Goal: Information Seeking & Learning: Check status

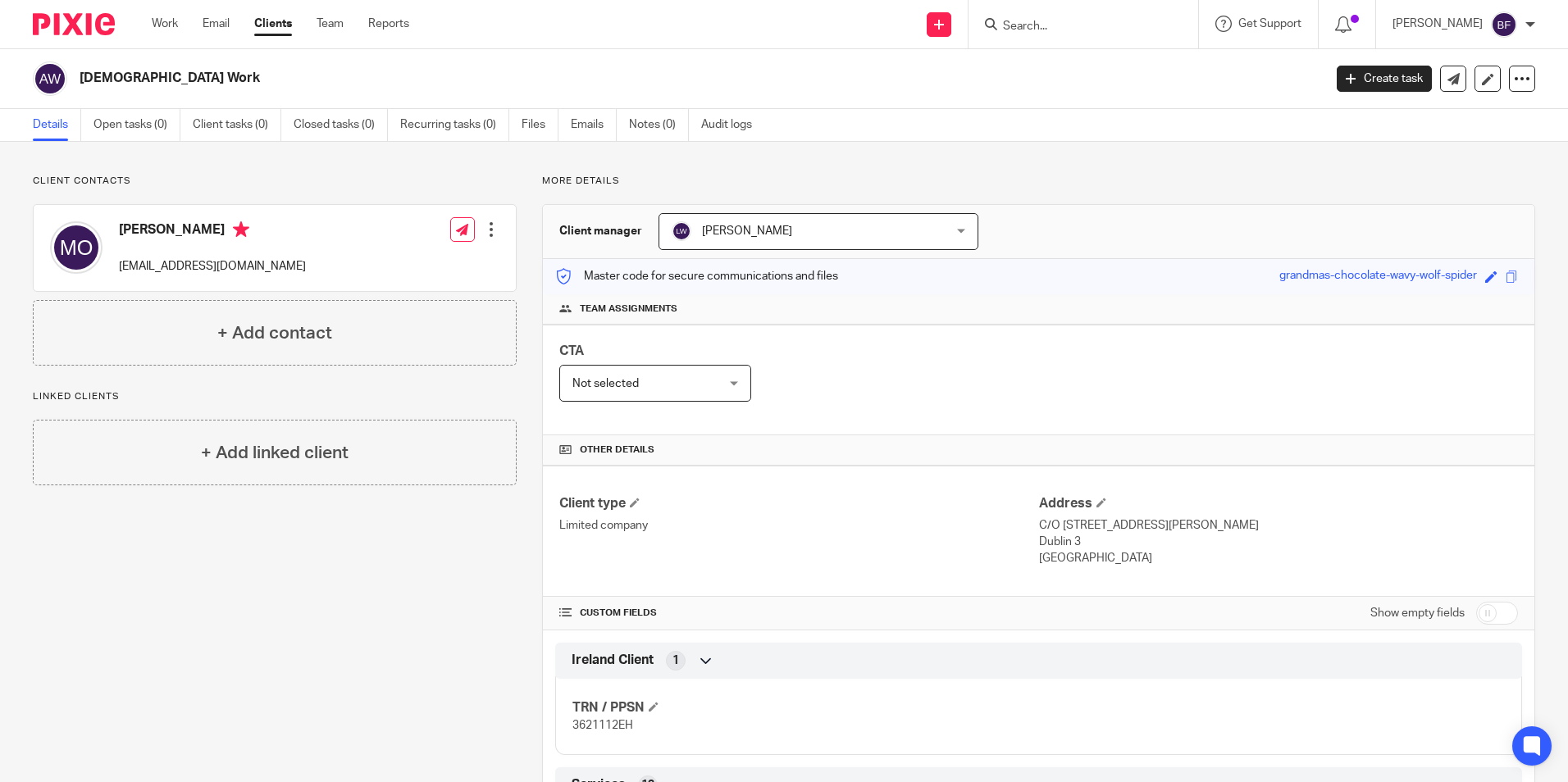
click at [266, 23] on link "Clients" at bounding box center [273, 24] width 37 height 17
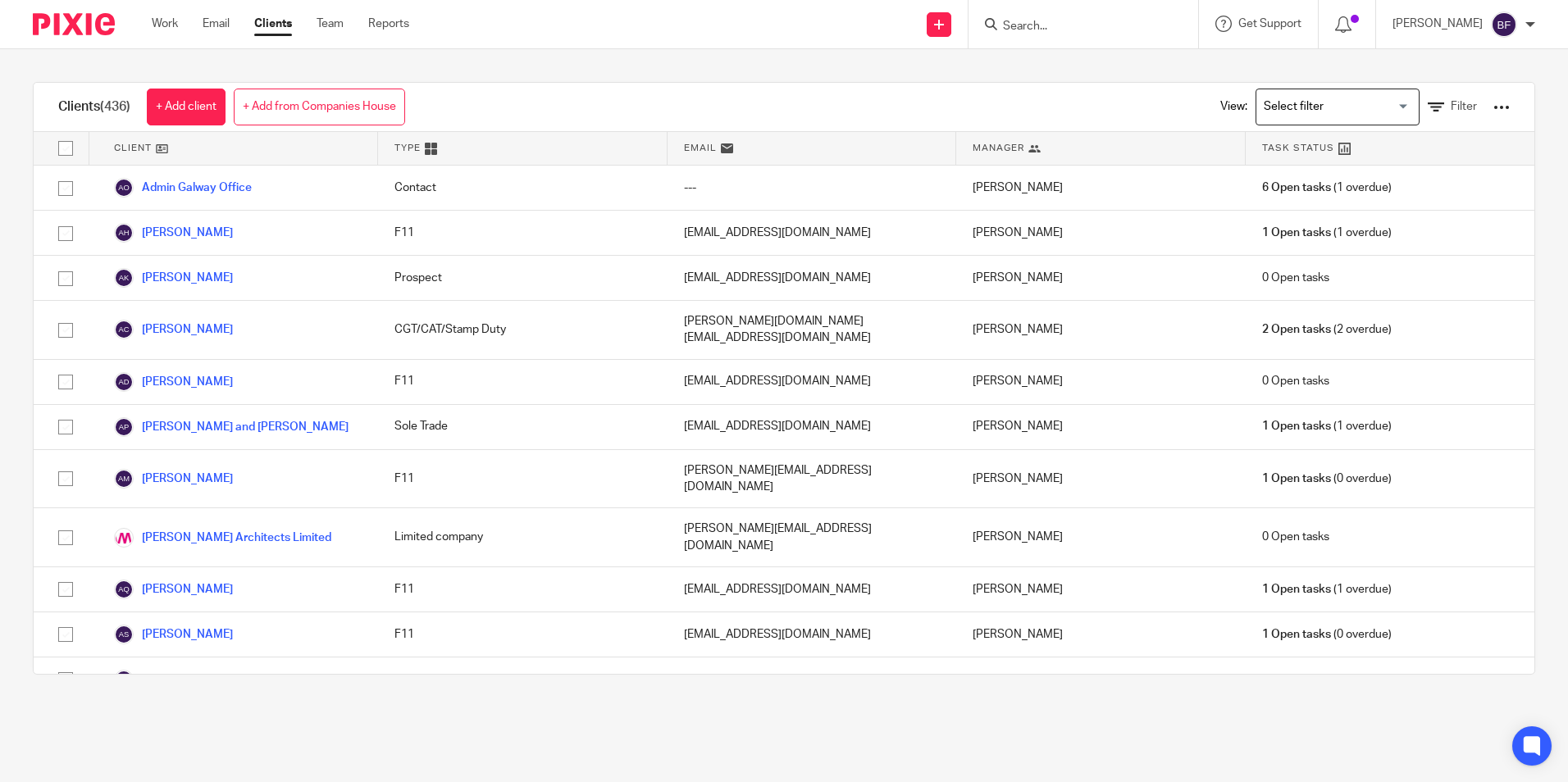
click at [1023, 22] on input "Search" at bounding box center [1075, 27] width 148 height 15
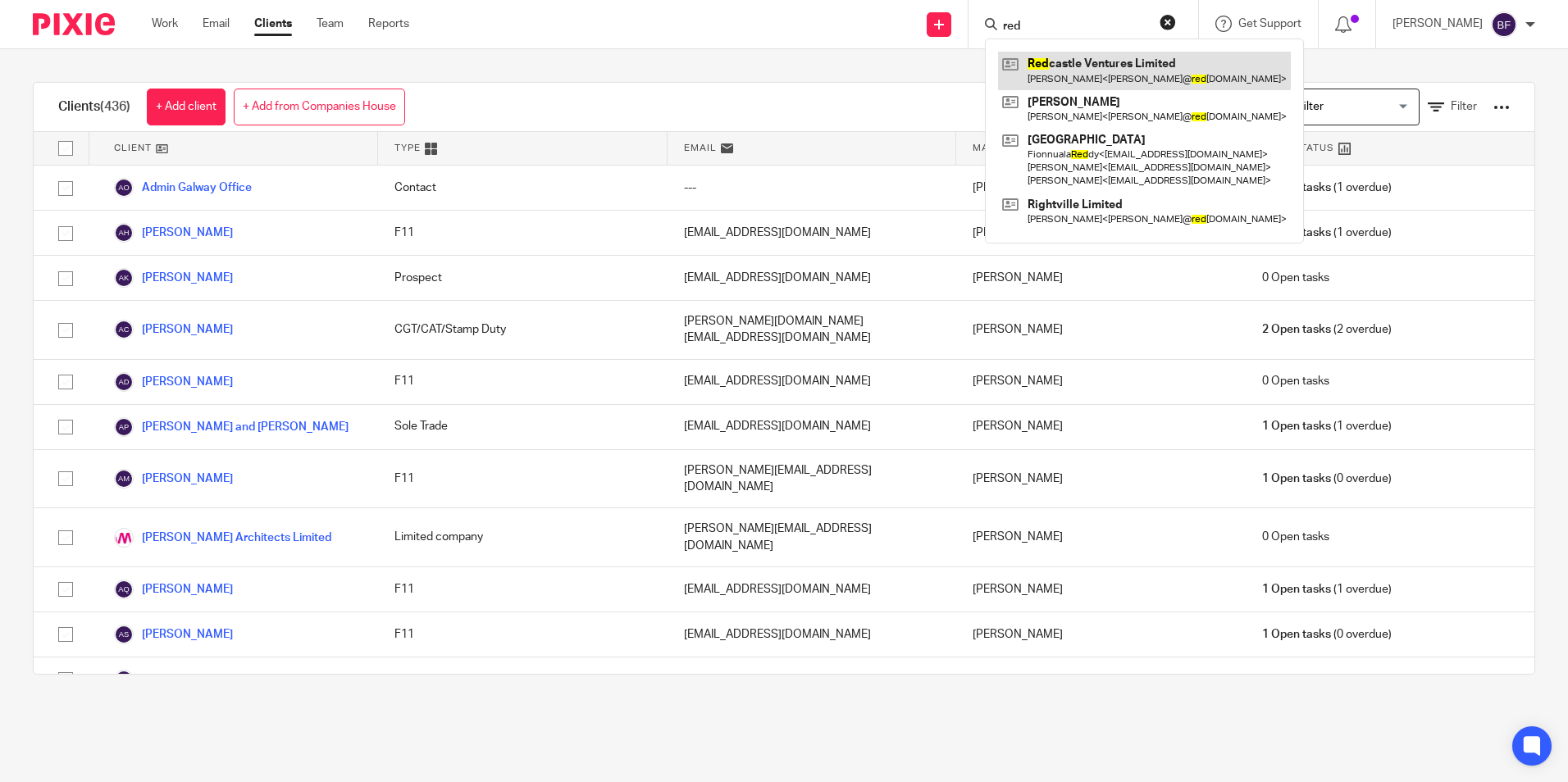
type input "red"
click at [1046, 66] on link at bounding box center [1145, 70] width 293 height 37
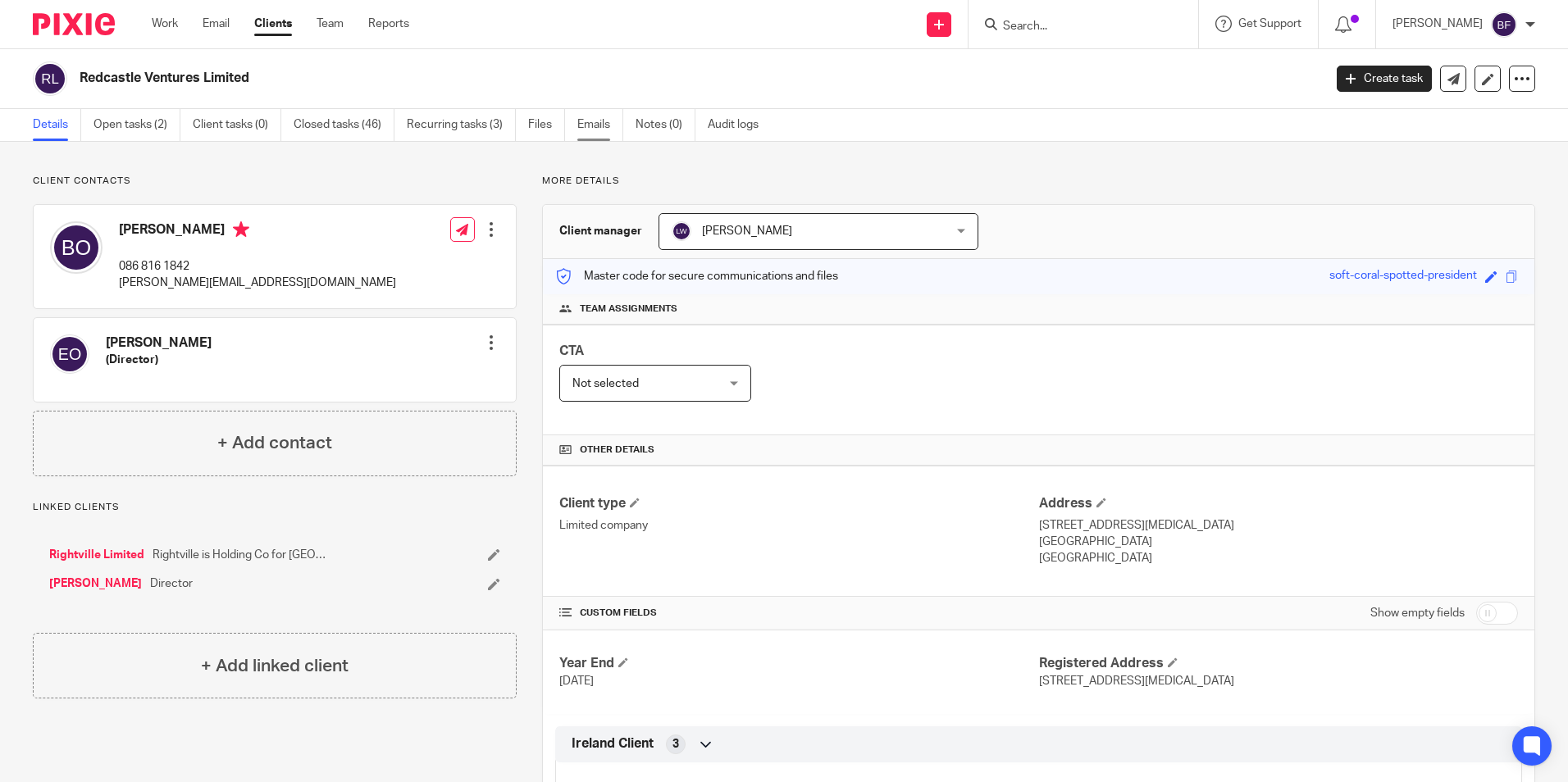
click at [591, 128] on link "Emails" at bounding box center [599, 125] width 46 height 32
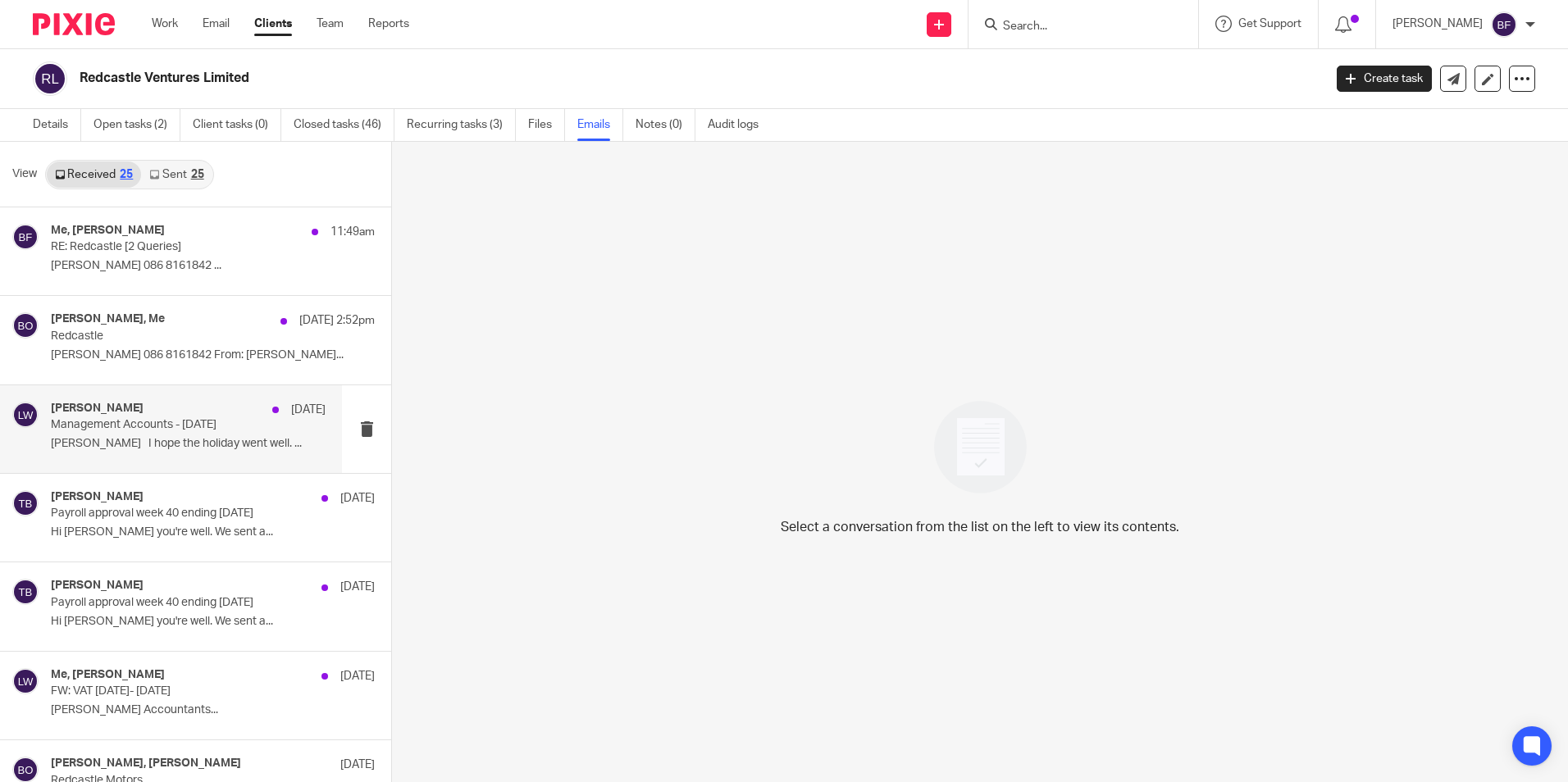
click at [185, 427] on p "Management Accounts - September 2025" at bounding box center [160, 425] width 220 height 14
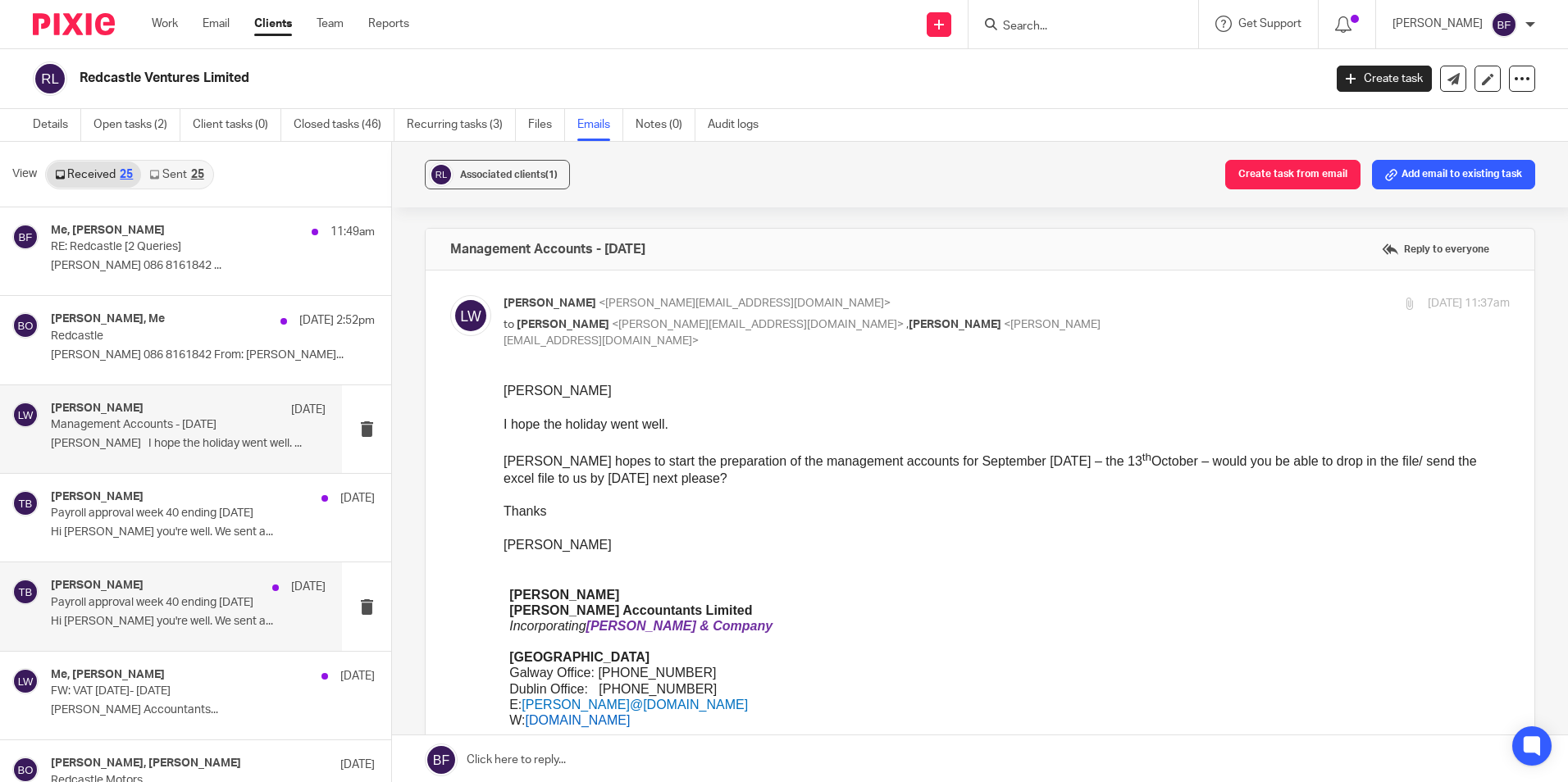
click at [149, 604] on p "Payroll approval week 40 ending 3/10/2025" at bounding box center [160, 603] width 220 height 14
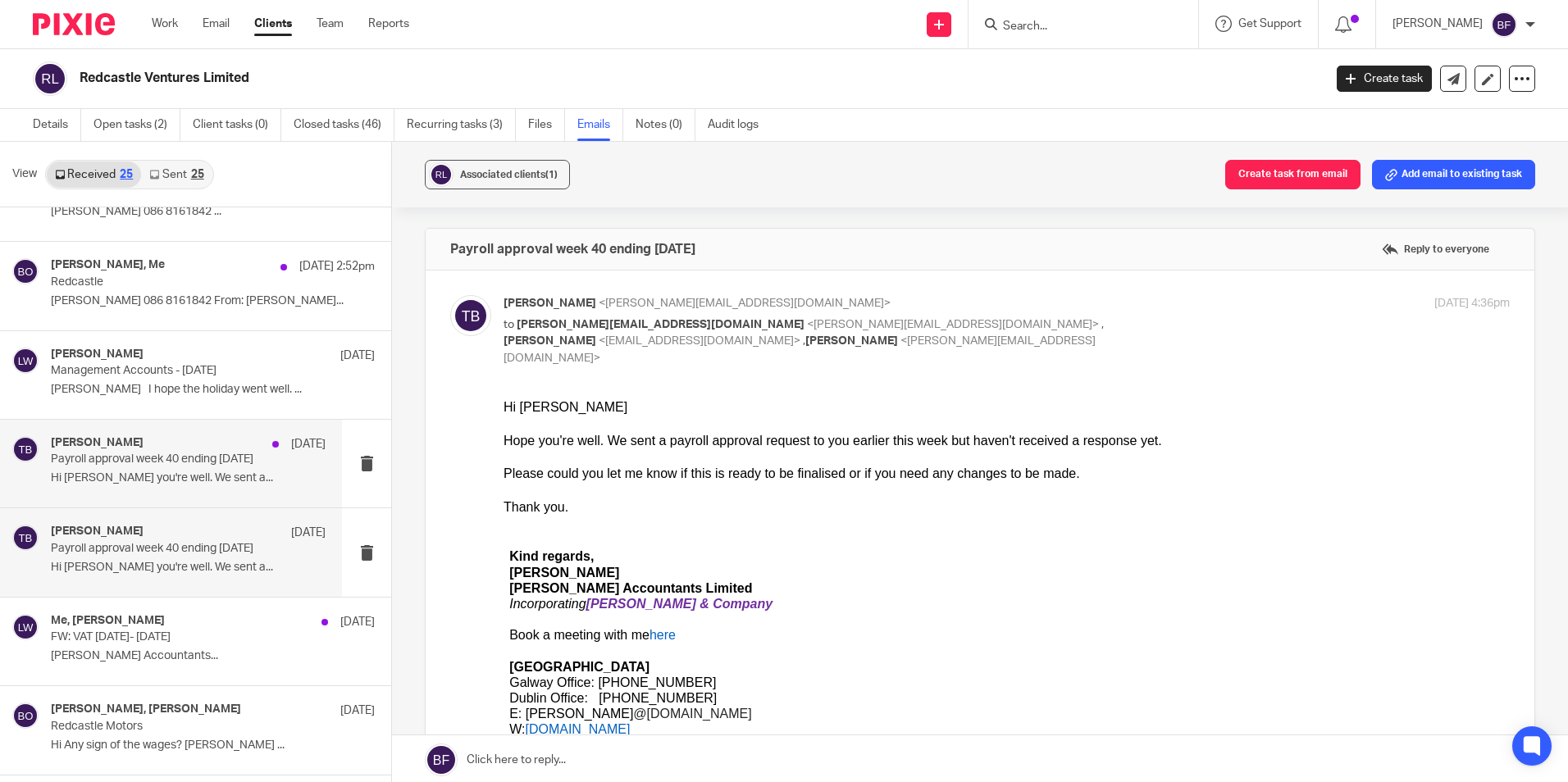
scroll to position [82, 0]
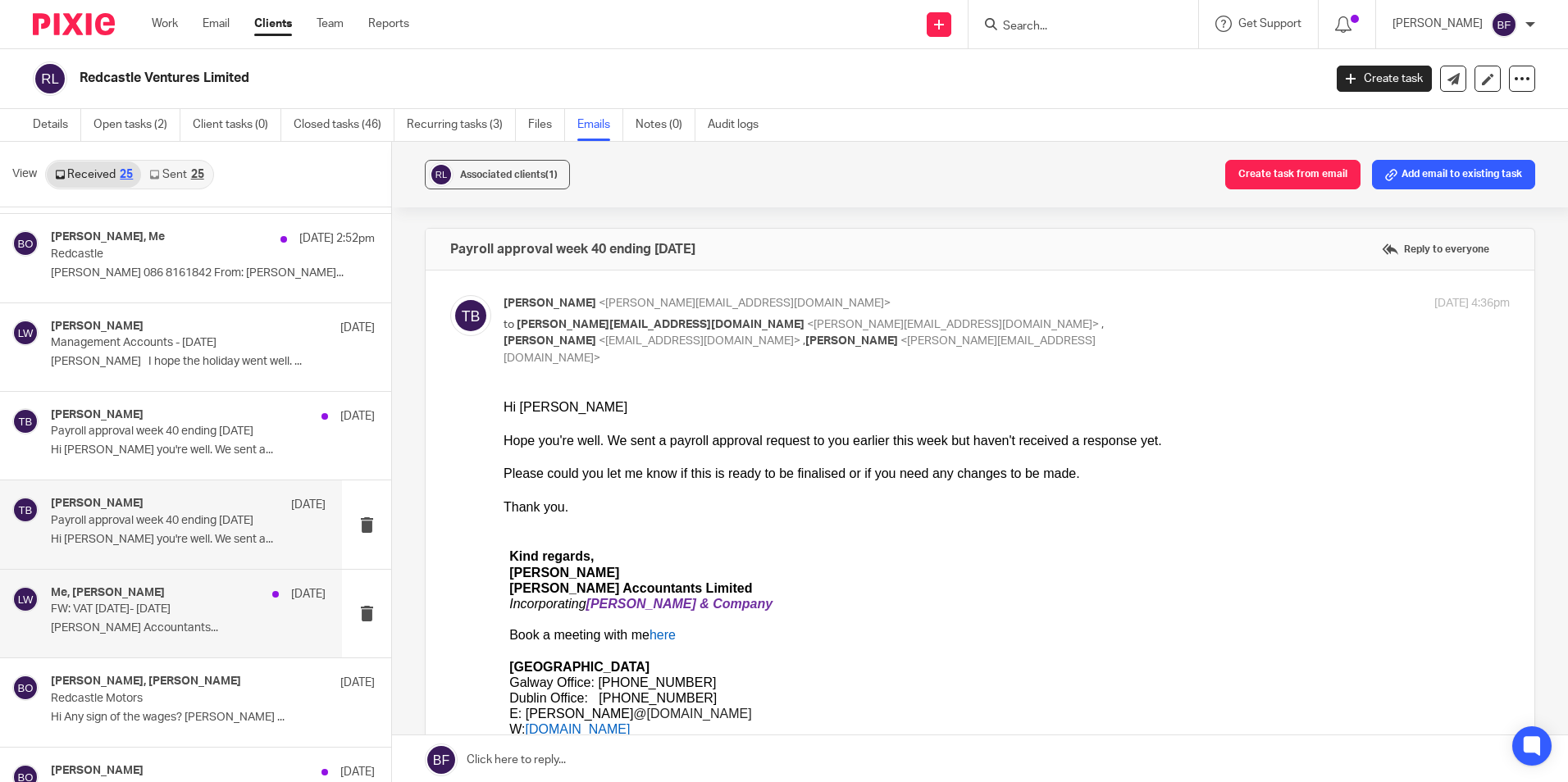
click at [159, 610] on p "FW: VAT May- August 2025" at bounding box center [160, 610] width 220 height 14
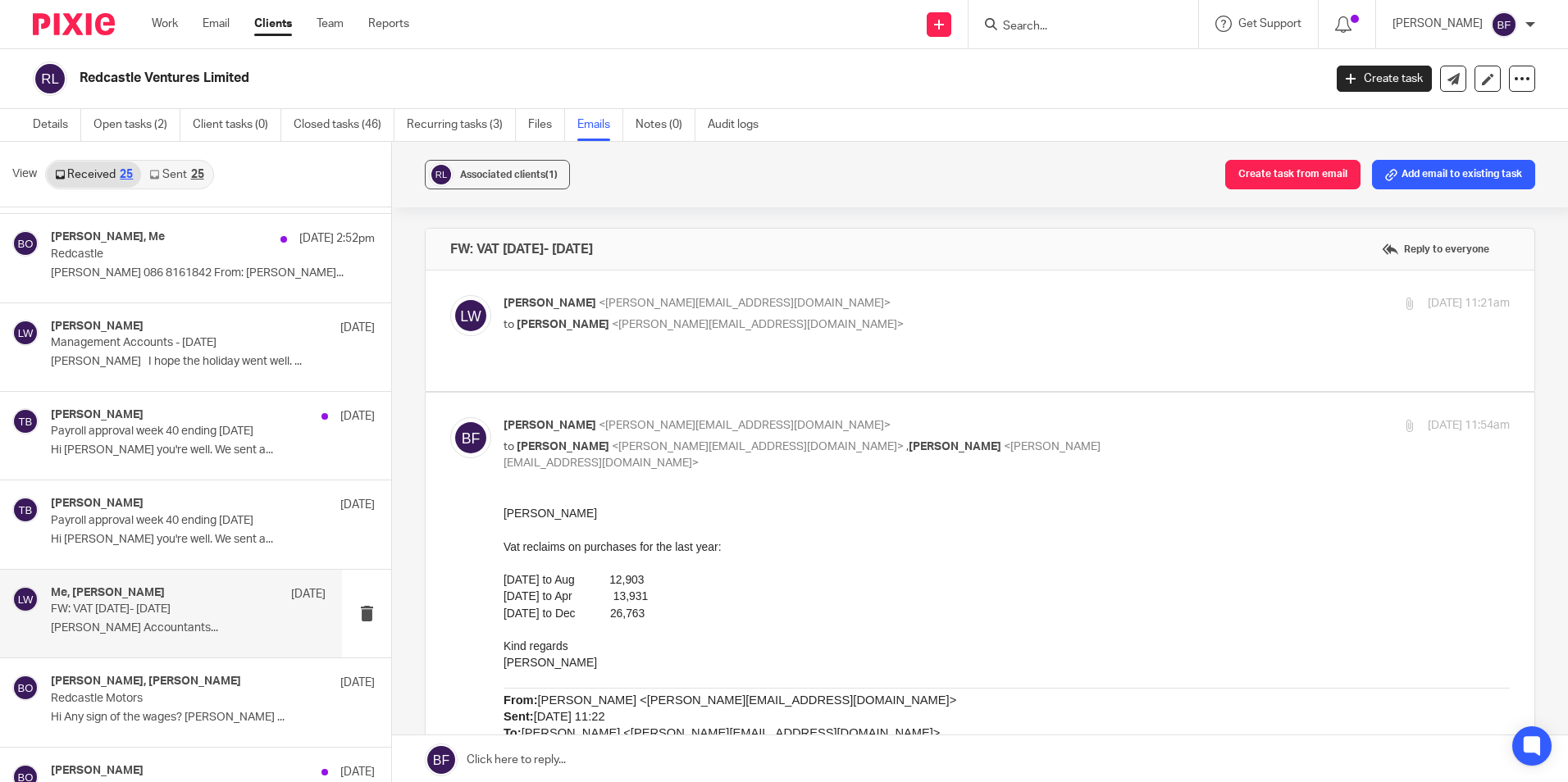
scroll to position [164, 0]
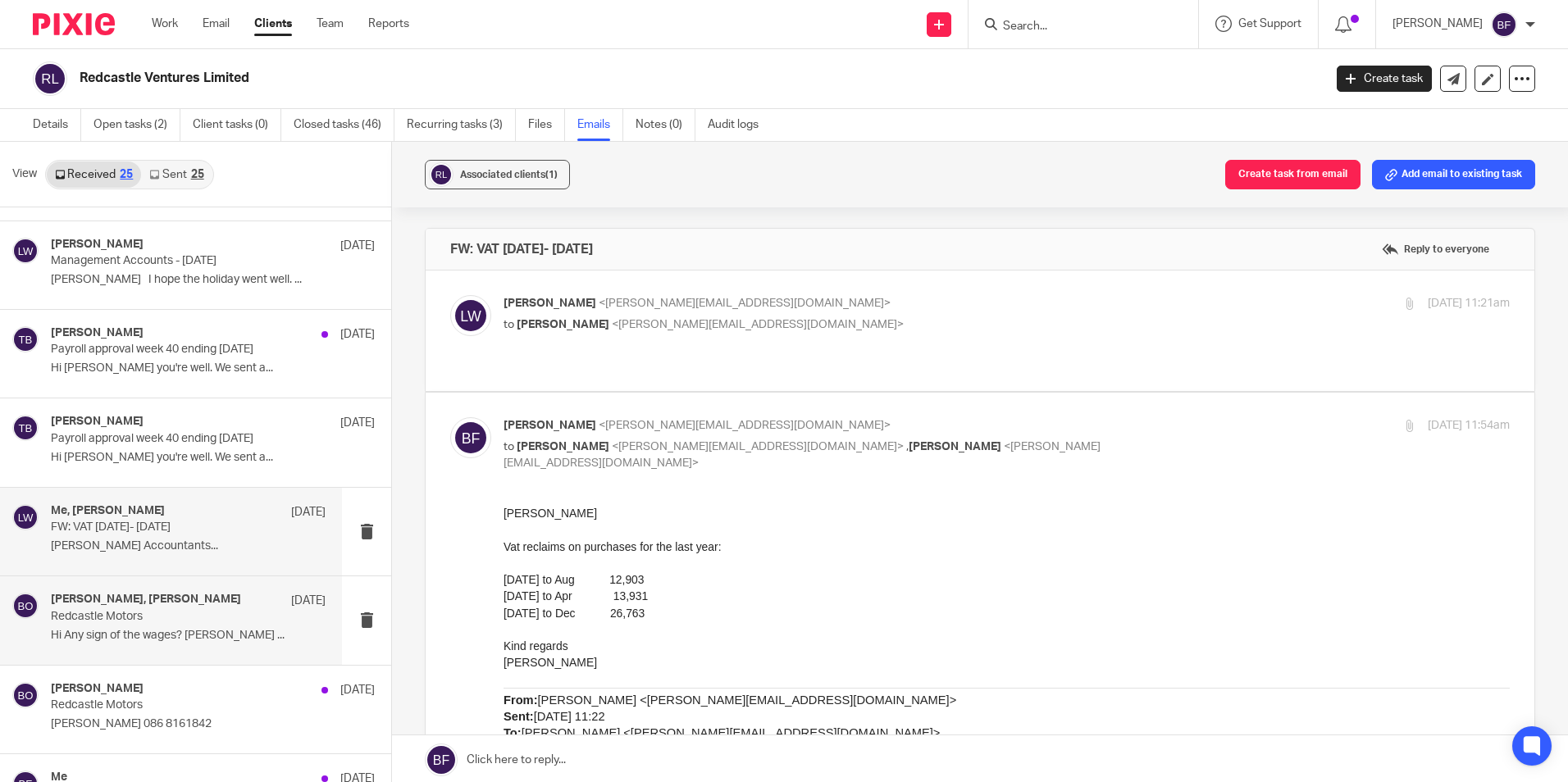
click at [181, 611] on p "Redcastle Motors" at bounding box center [160, 616] width 220 height 14
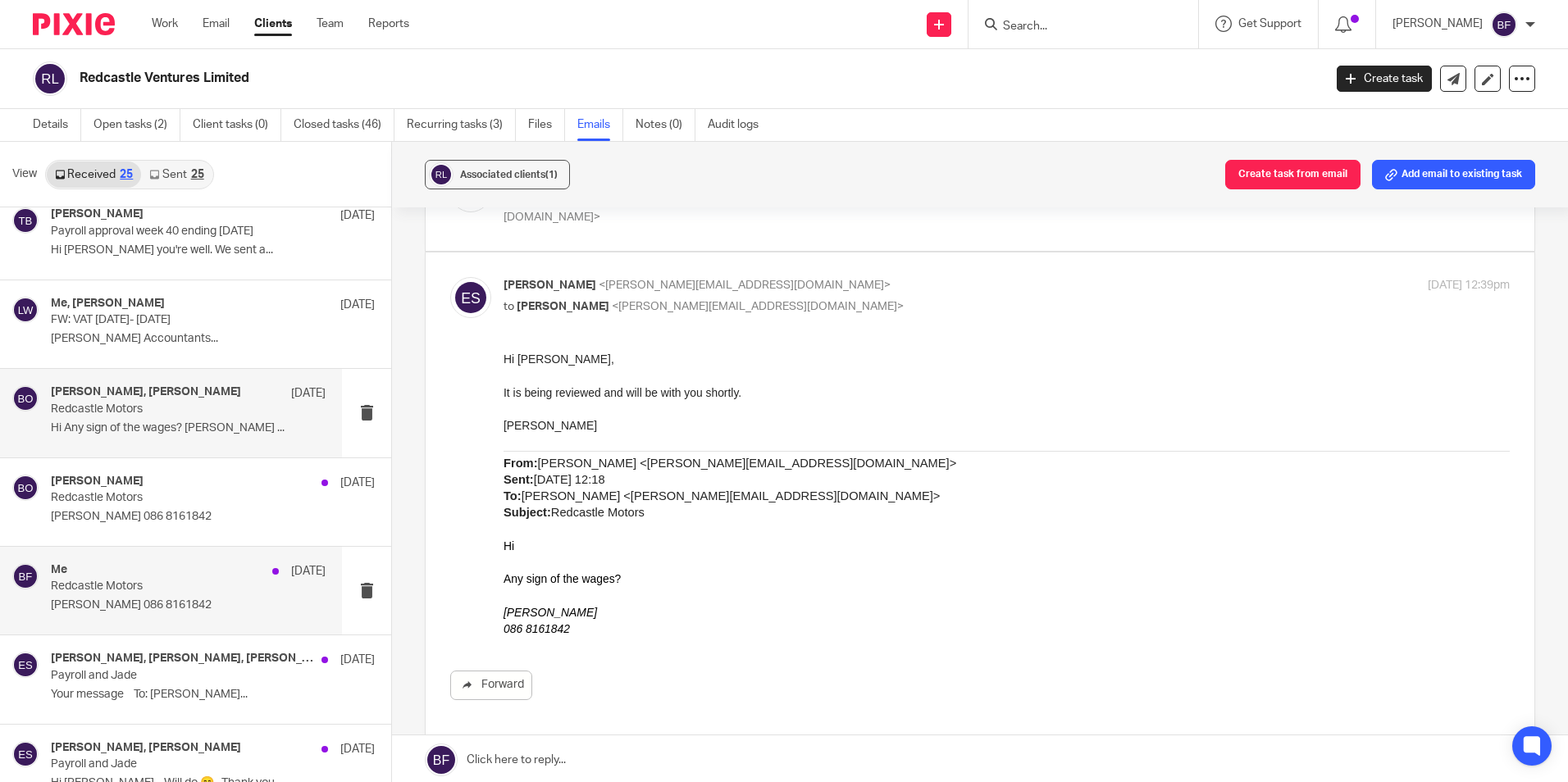
scroll to position [410, 0]
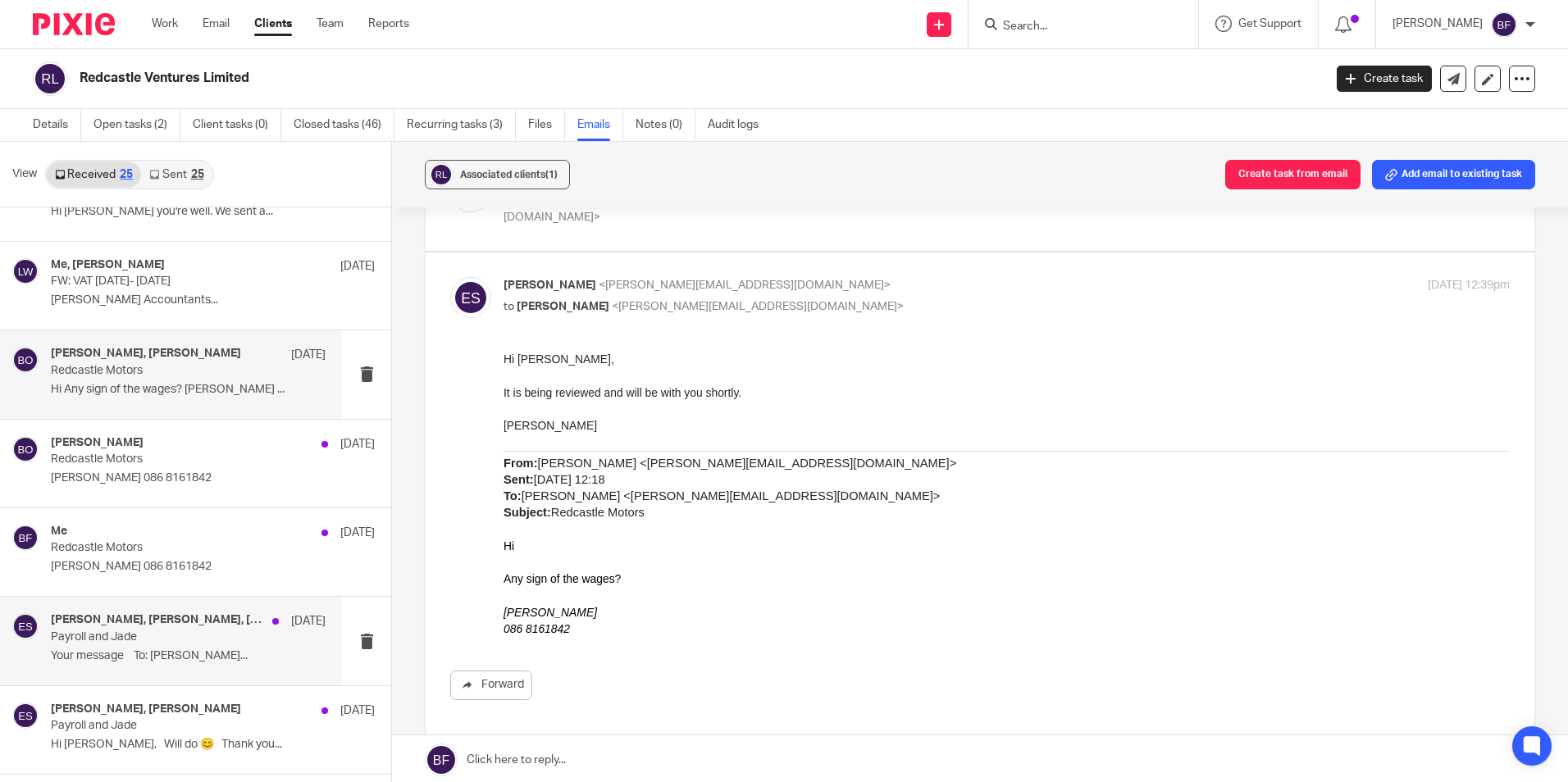
click at [124, 646] on div "Jade Devenney, Pinky Wadhwa, Edwin Sheil, Brian Owens 15 Sep Payroll and Jade Y…" at bounding box center [187, 641] width 274 height 55
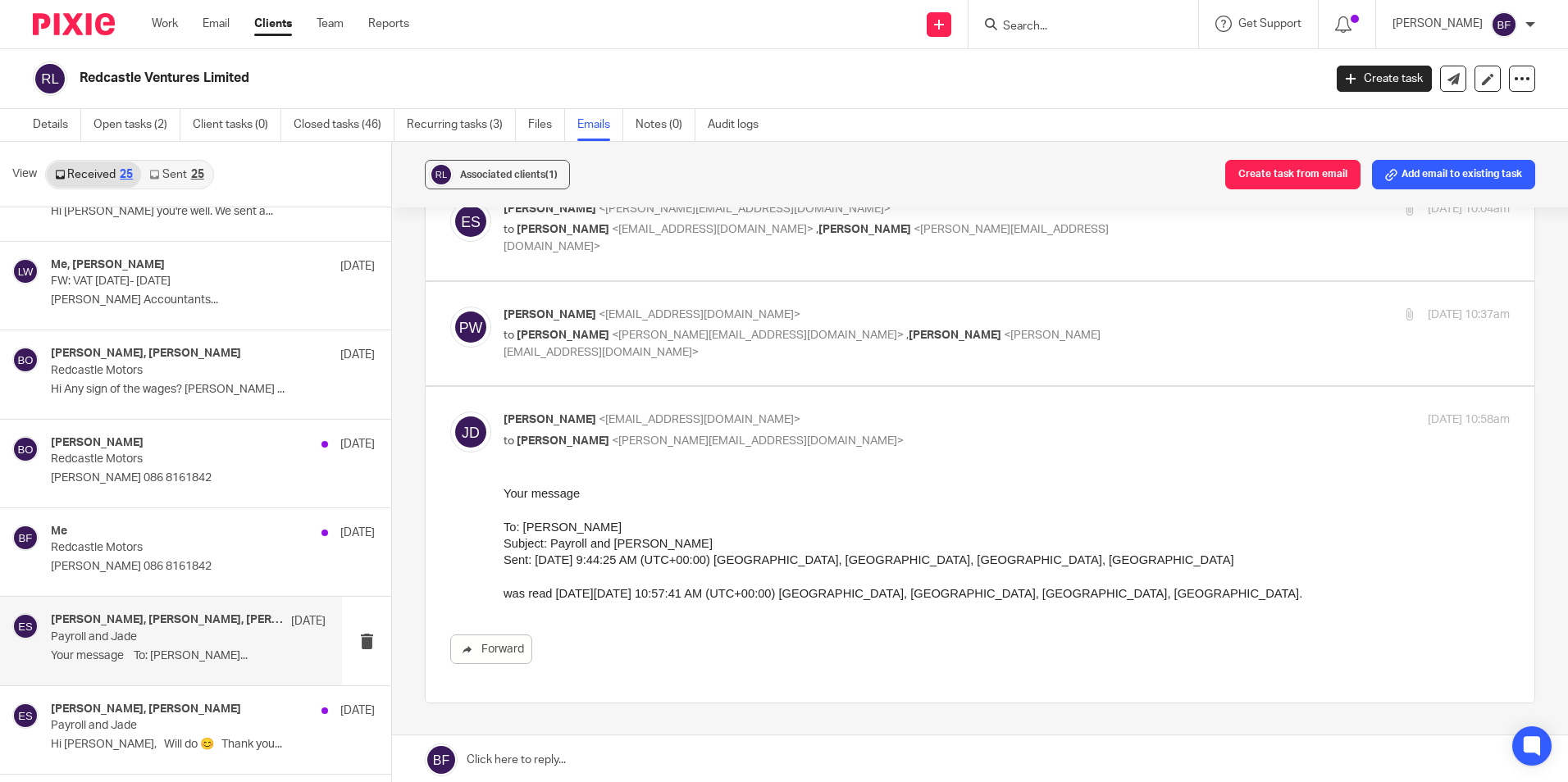
scroll to position [0, 0]
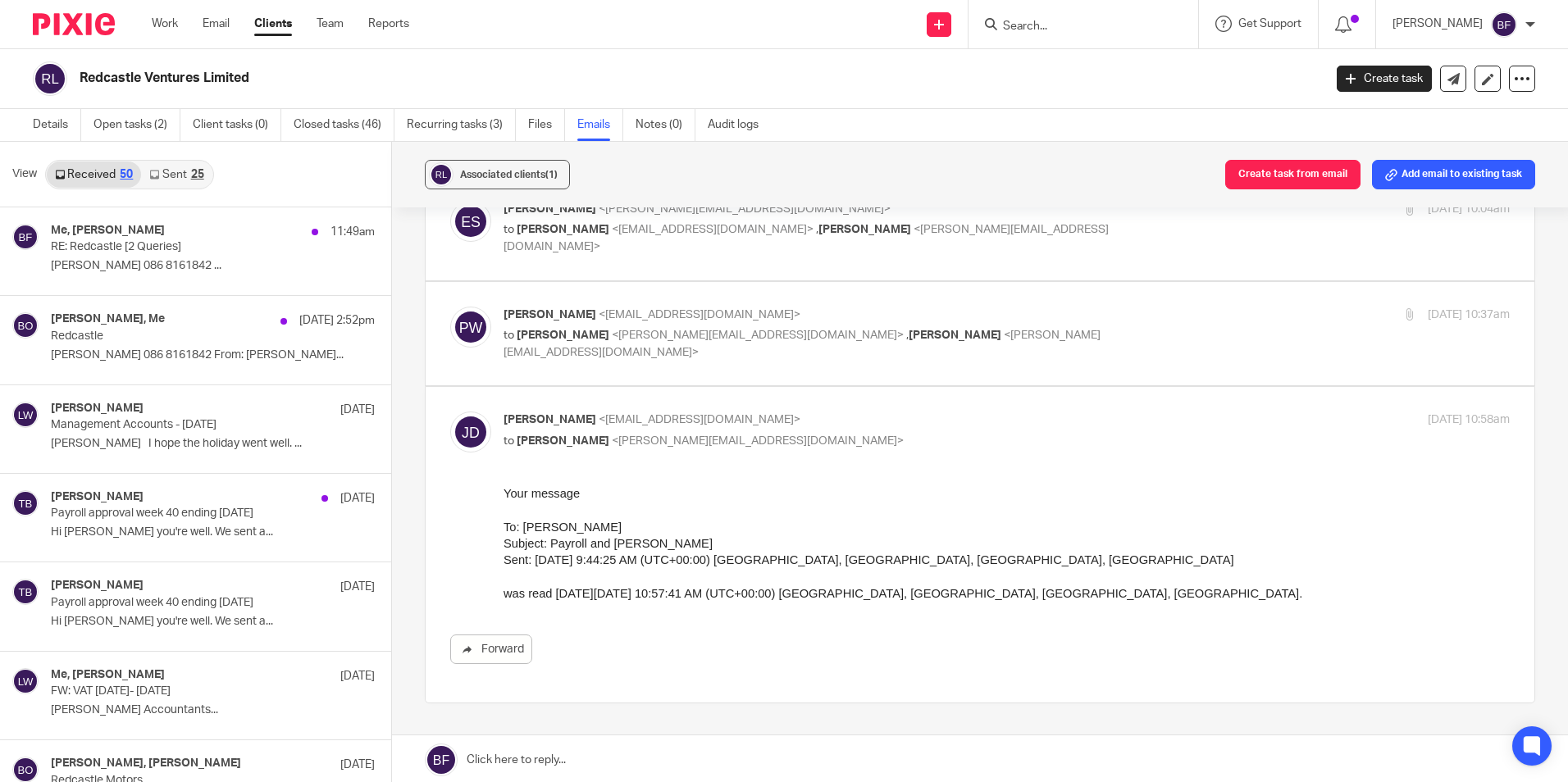
click at [170, 168] on link "Sent 25" at bounding box center [176, 174] width 70 height 26
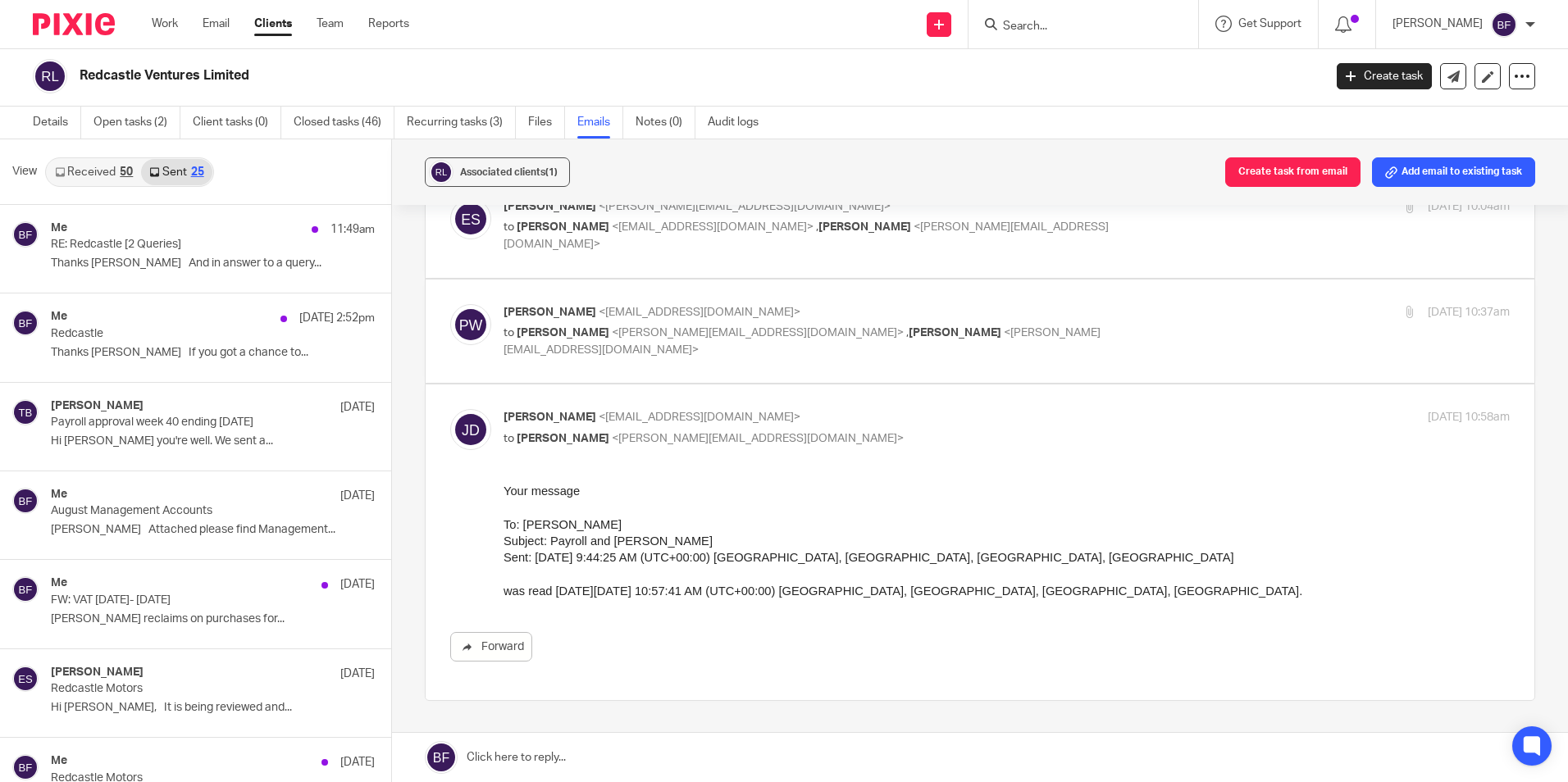
click at [96, 169] on link "Received 50" at bounding box center [94, 172] width 95 height 26
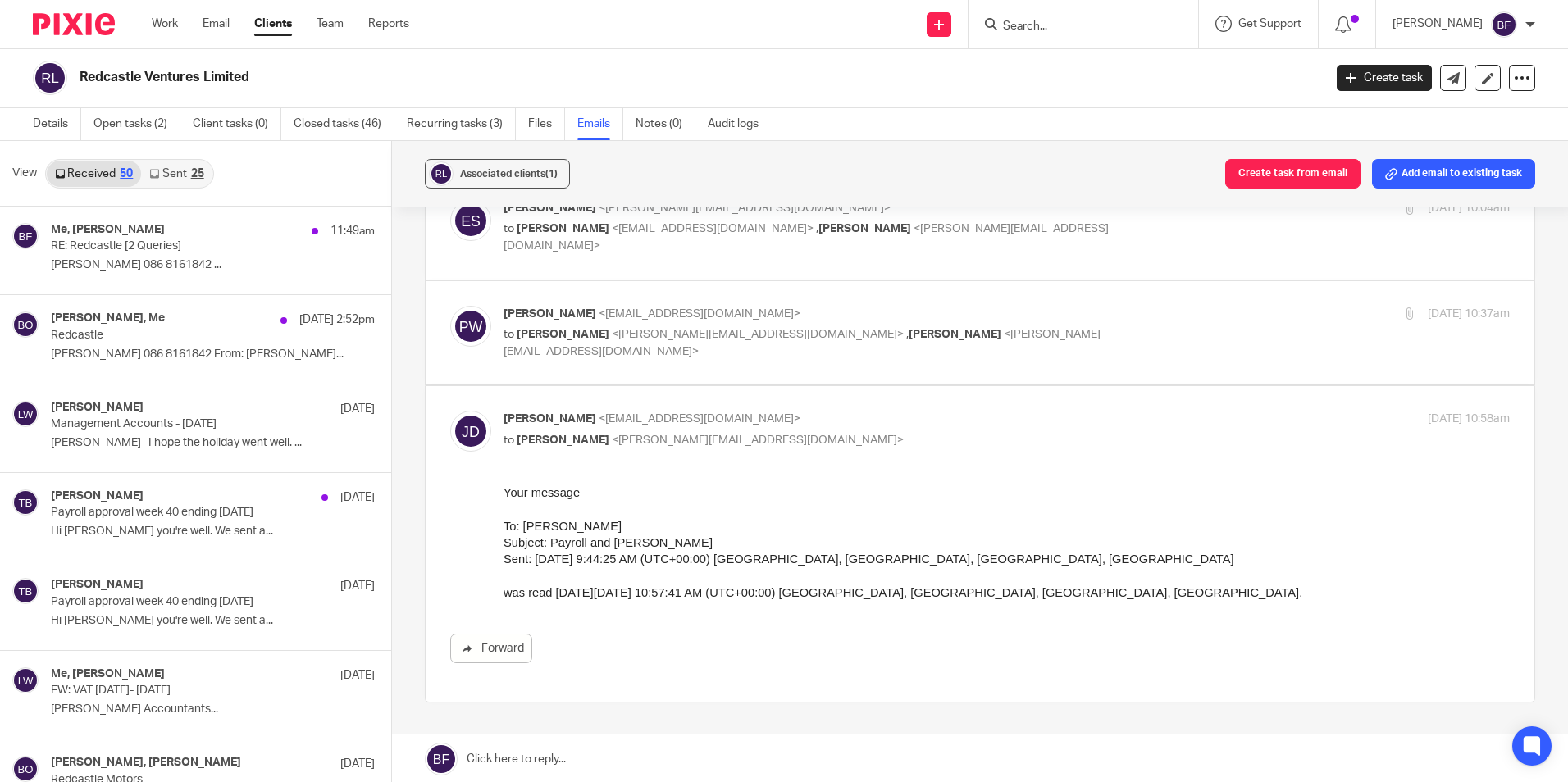
scroll to position [0, 0]
